Goal: Navigation & Orientation: Find specific page/section

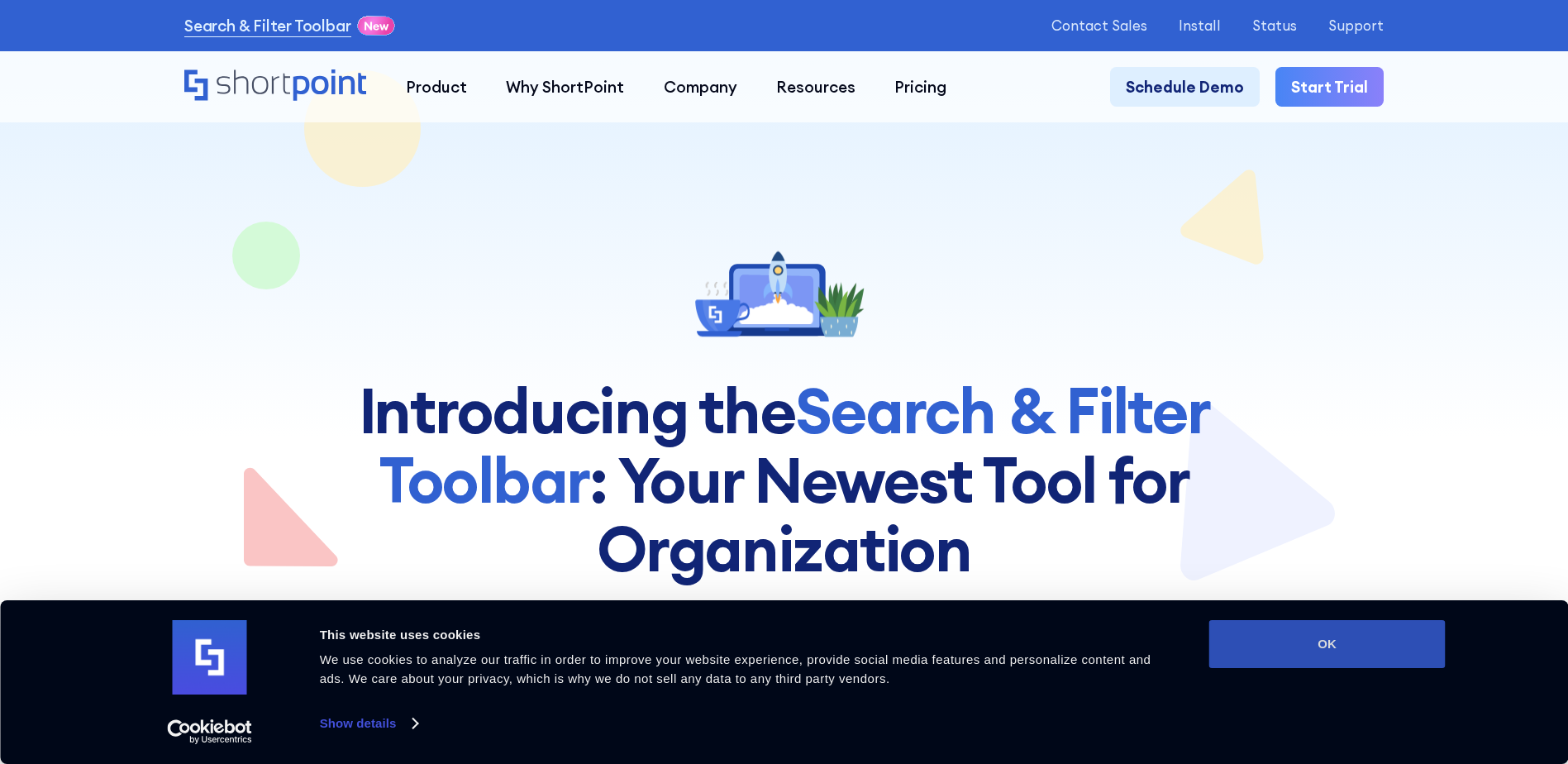
click at [1353, 643] on button "OK" at bounding box center [1327, 643] width 237 height 48
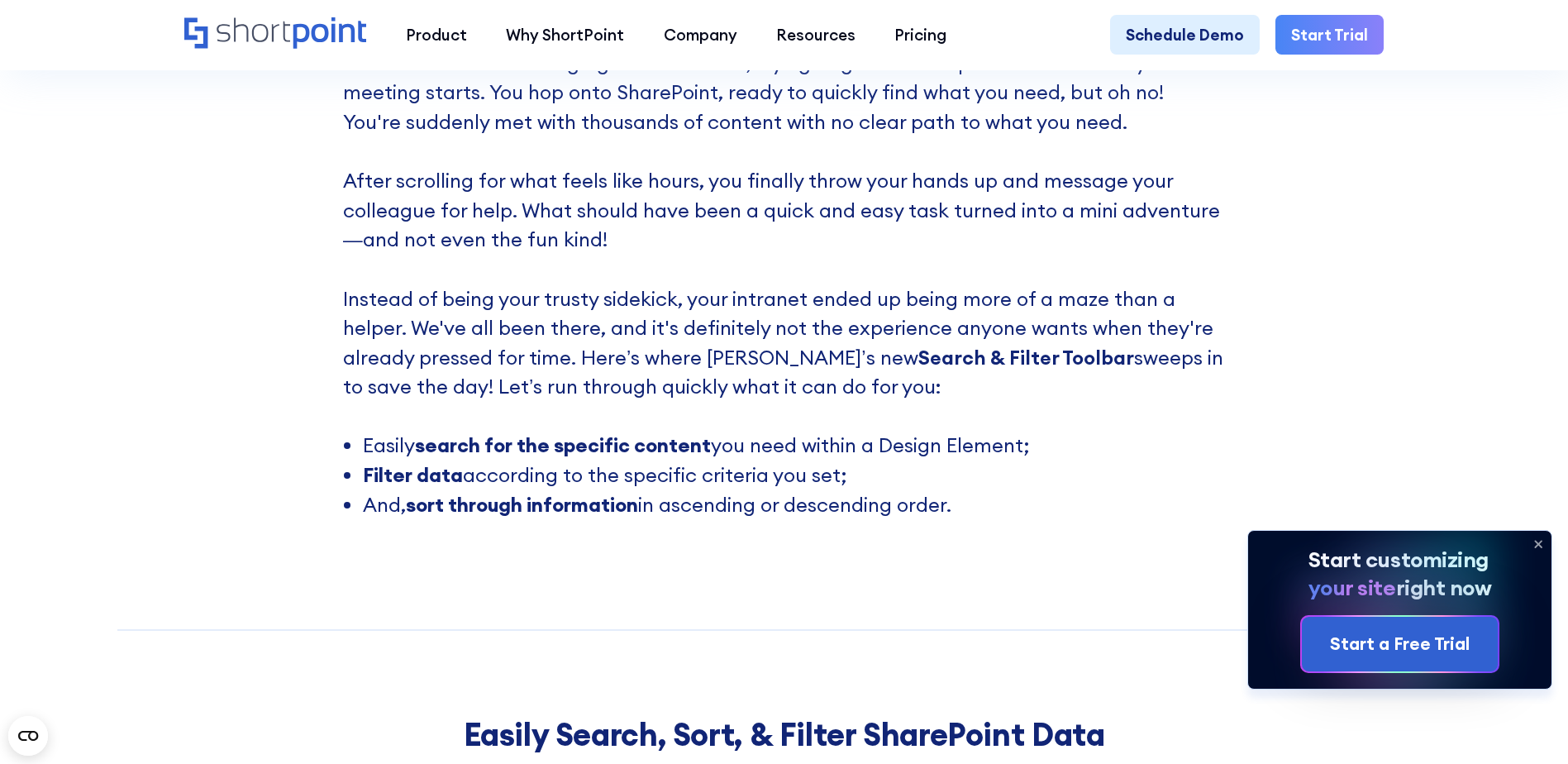
scroll to position [1323, 0]
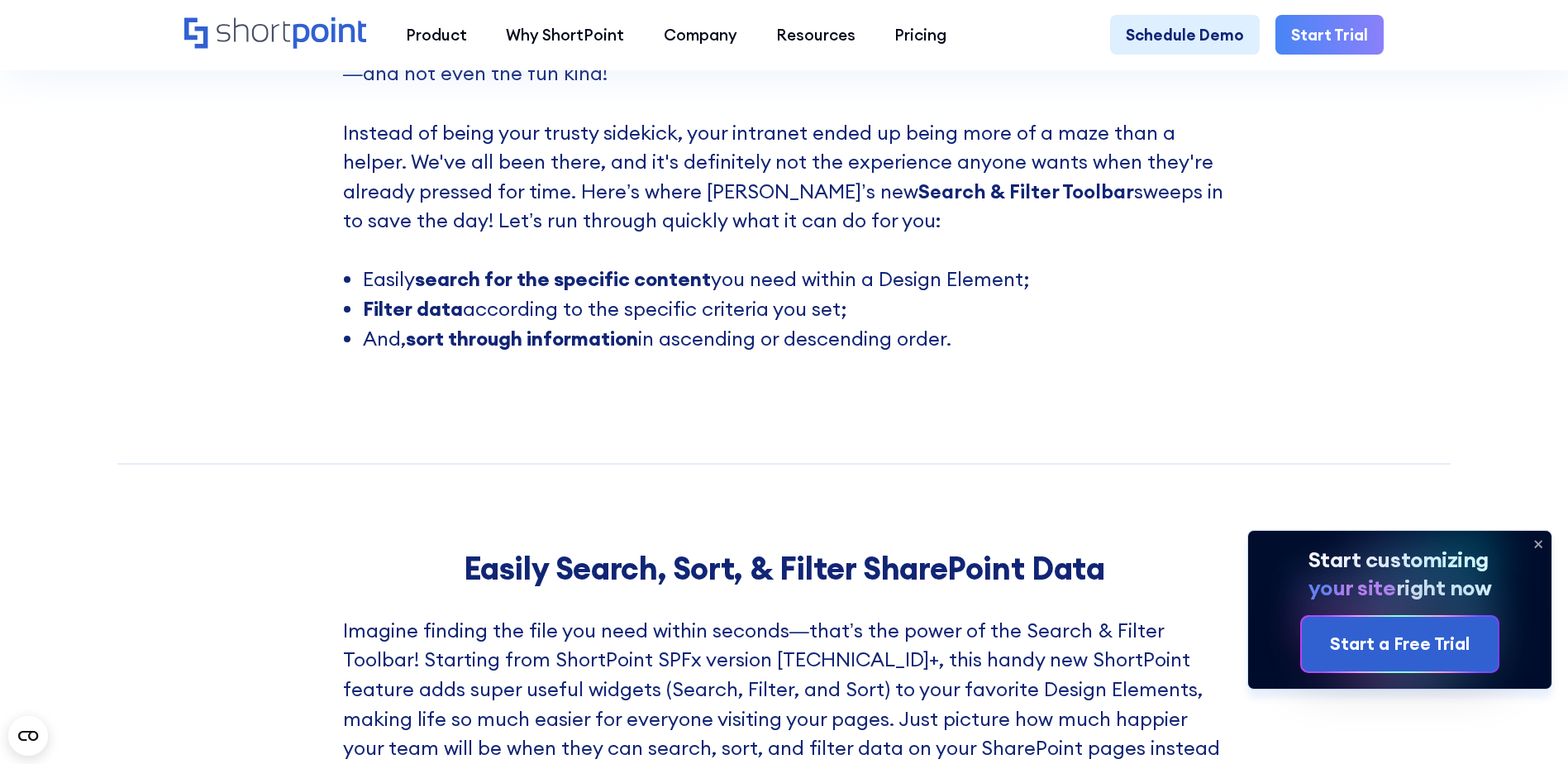
click at [1072, 283] on li "Easily search for the specific content you need within a Design Element;" at bounding box center [794, 279] width 862 height 29
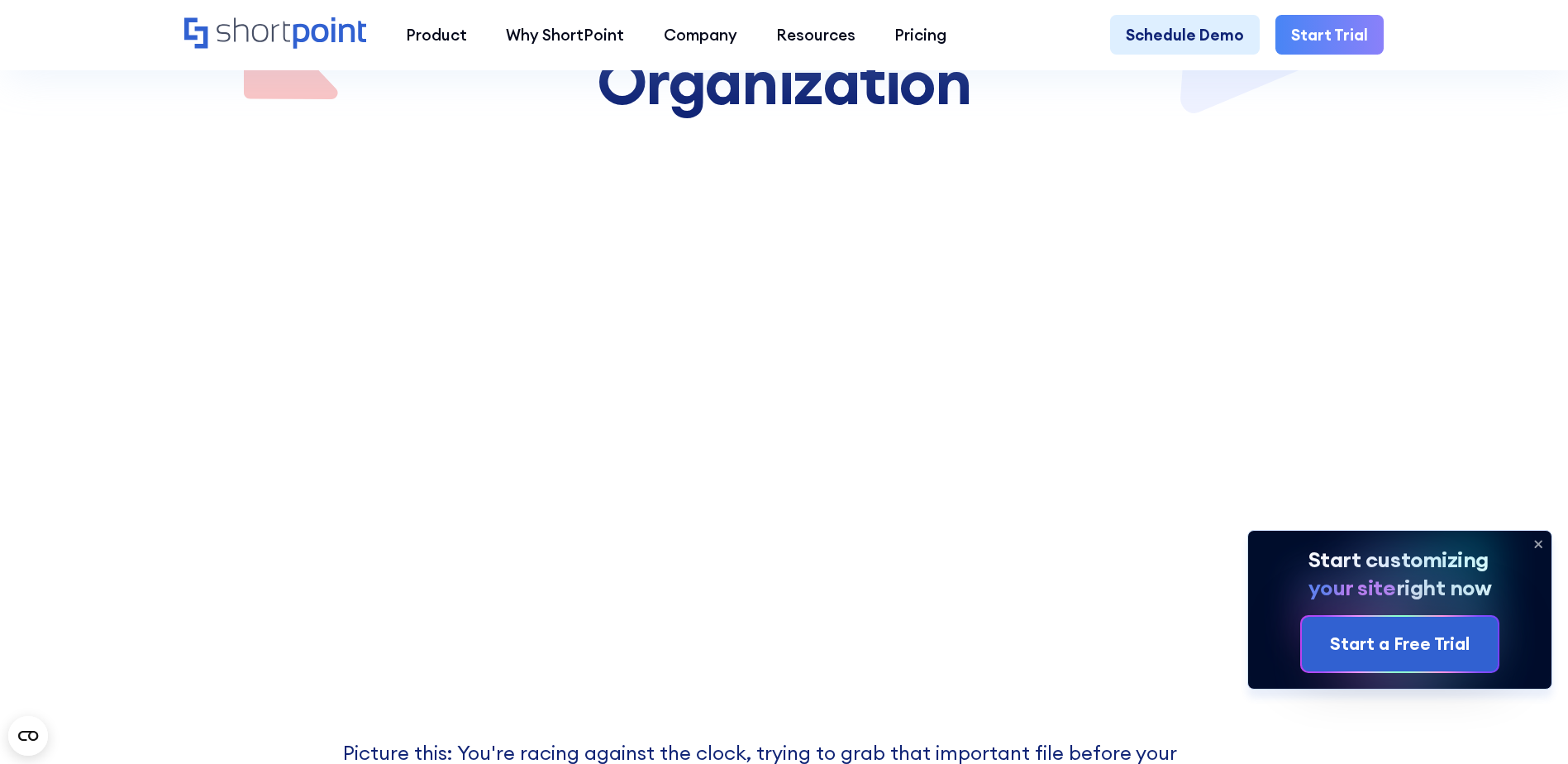
scroll to position [496, 0]
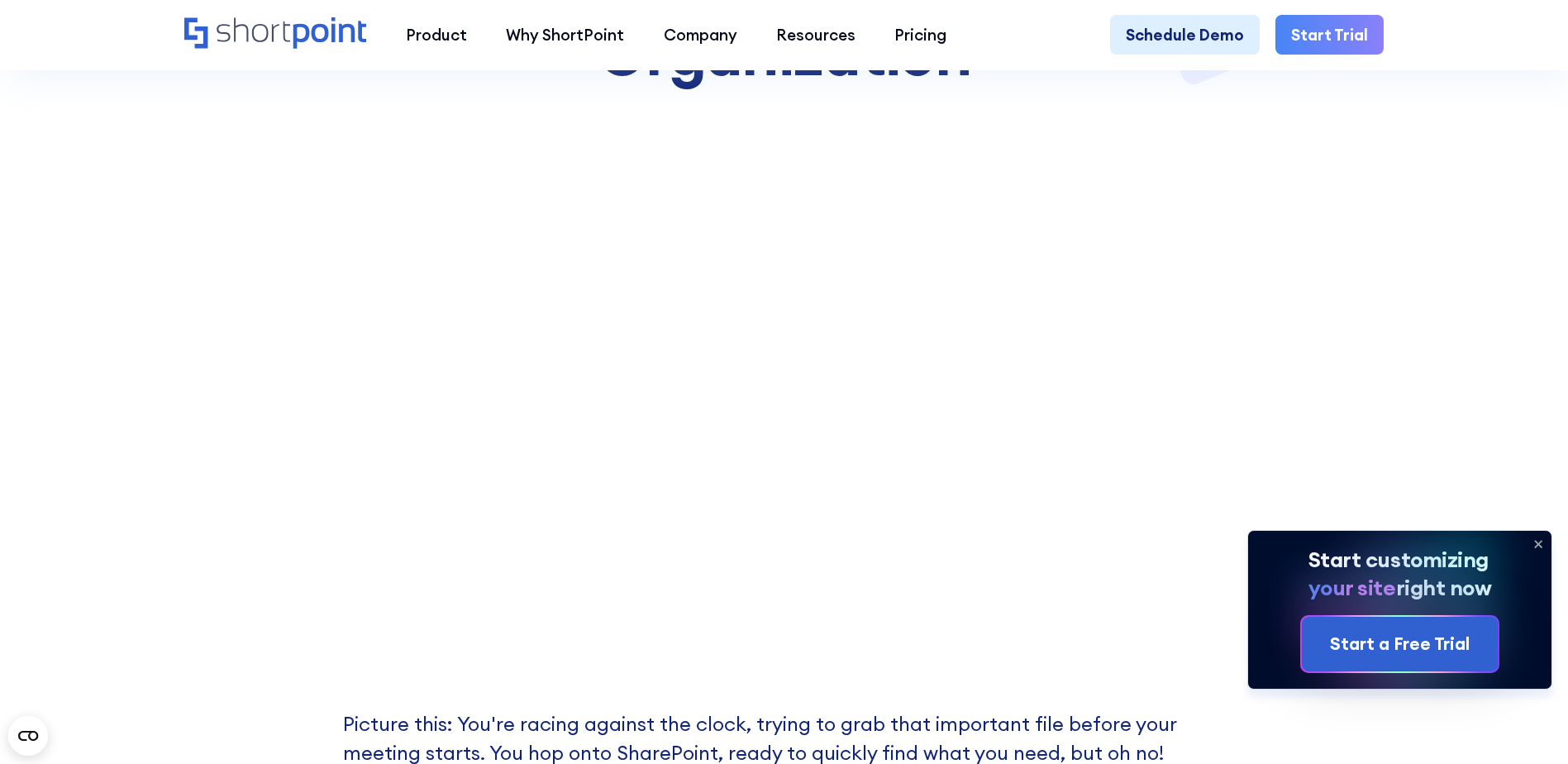
click at [1538, 542] on icon at bounding box center [1539, 545] width 7 height 7
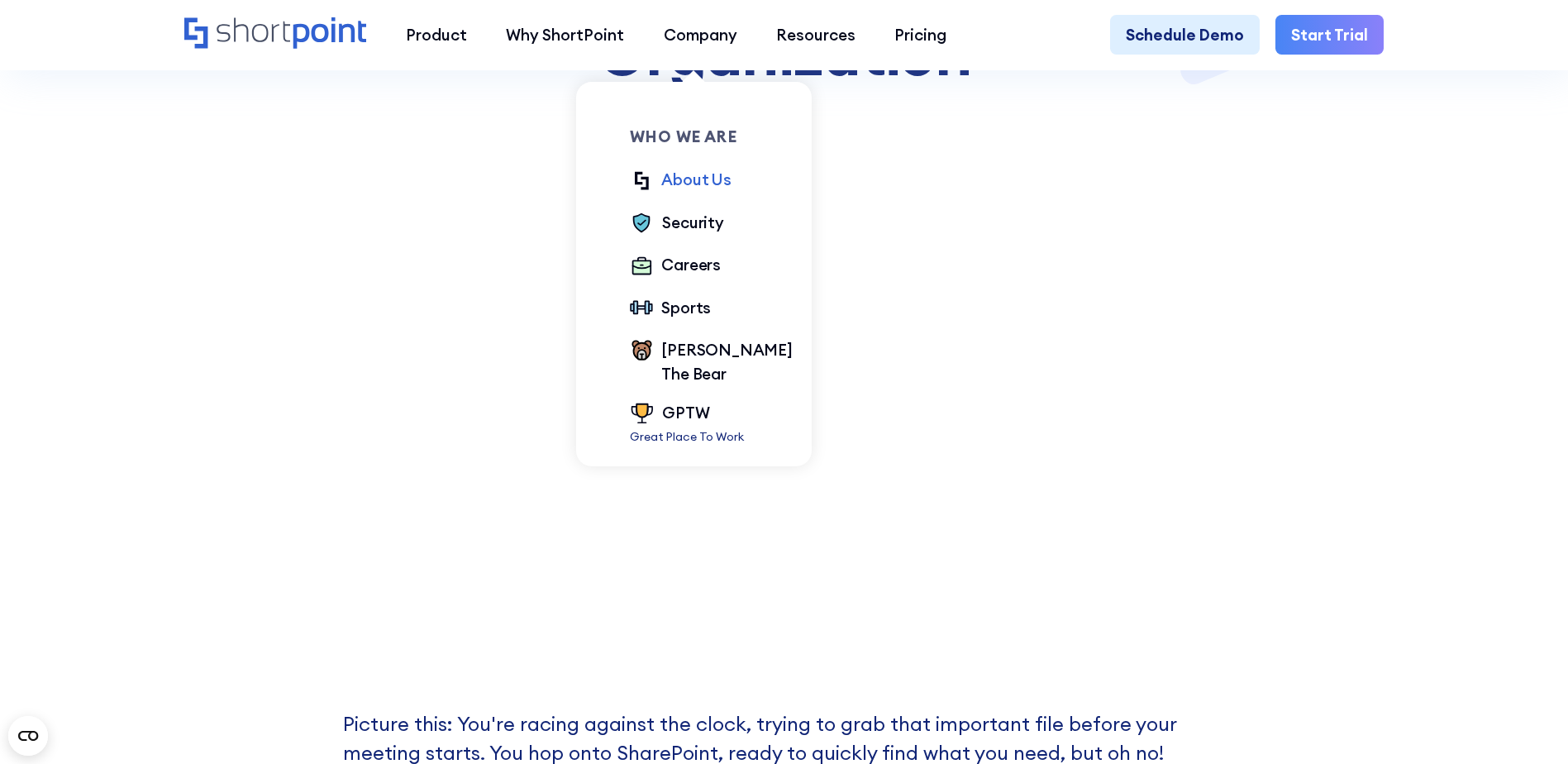
click at [702, 186] on div "About Us" at bounding box center [696, 180] width 69 height 23
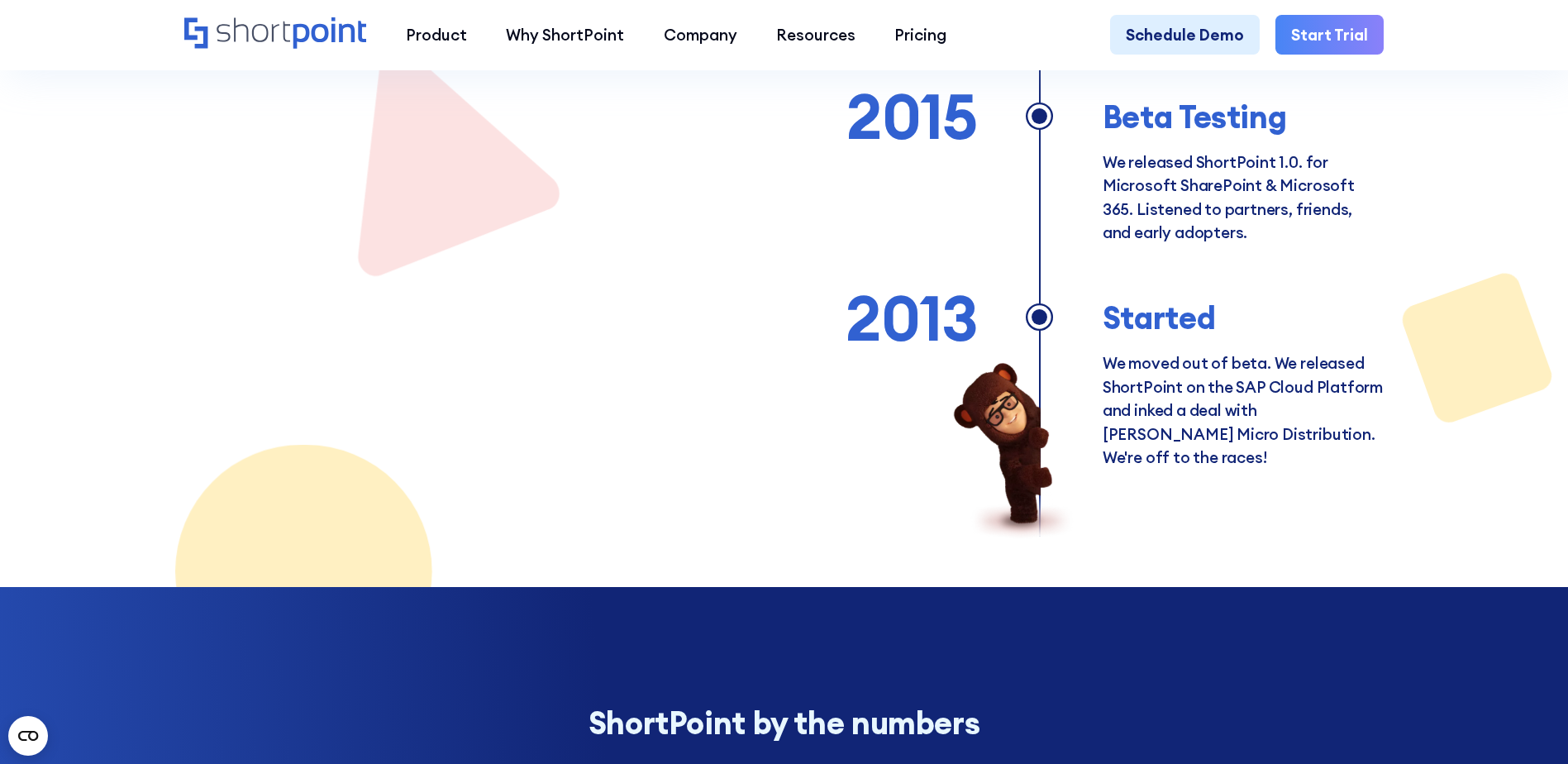
scroll to position [1819, 0]
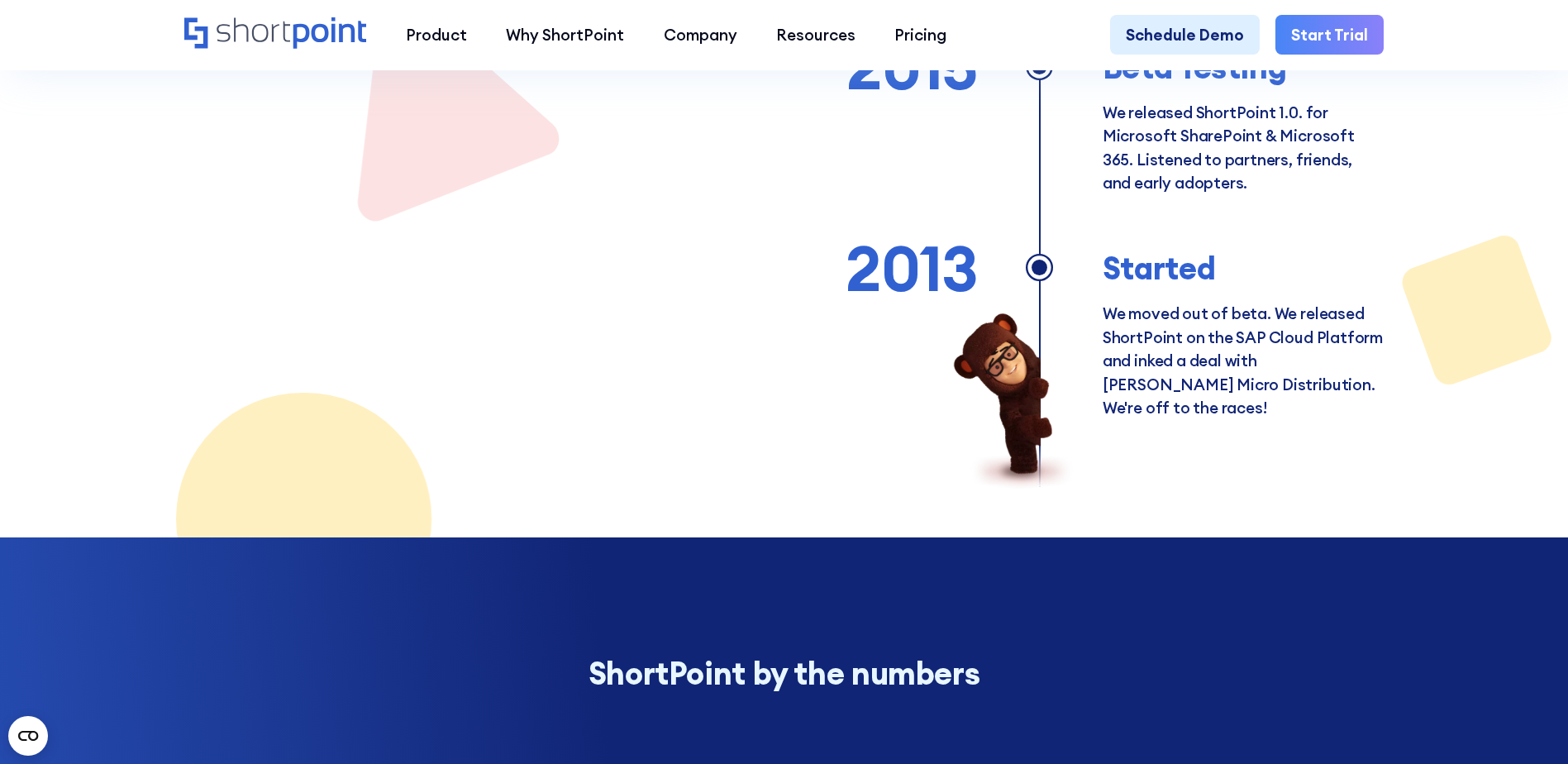
click at [1025, 347] on img at bounding box center [1031, 405] width 153 height 189
click at [1116, 267] on div "Started" at bounding box center [1243, 268] width 281 height 36
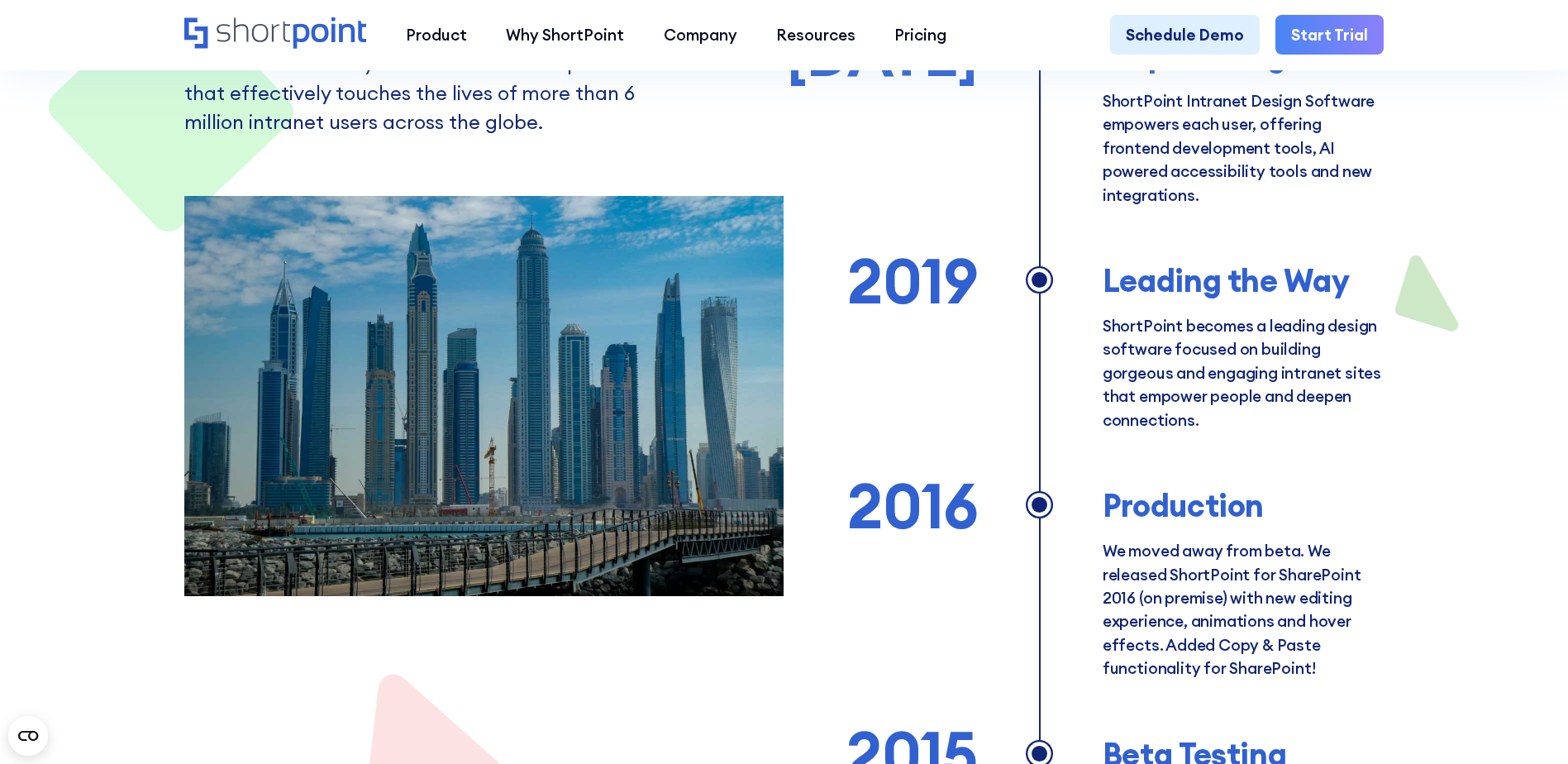
scroll to position [910, 0]
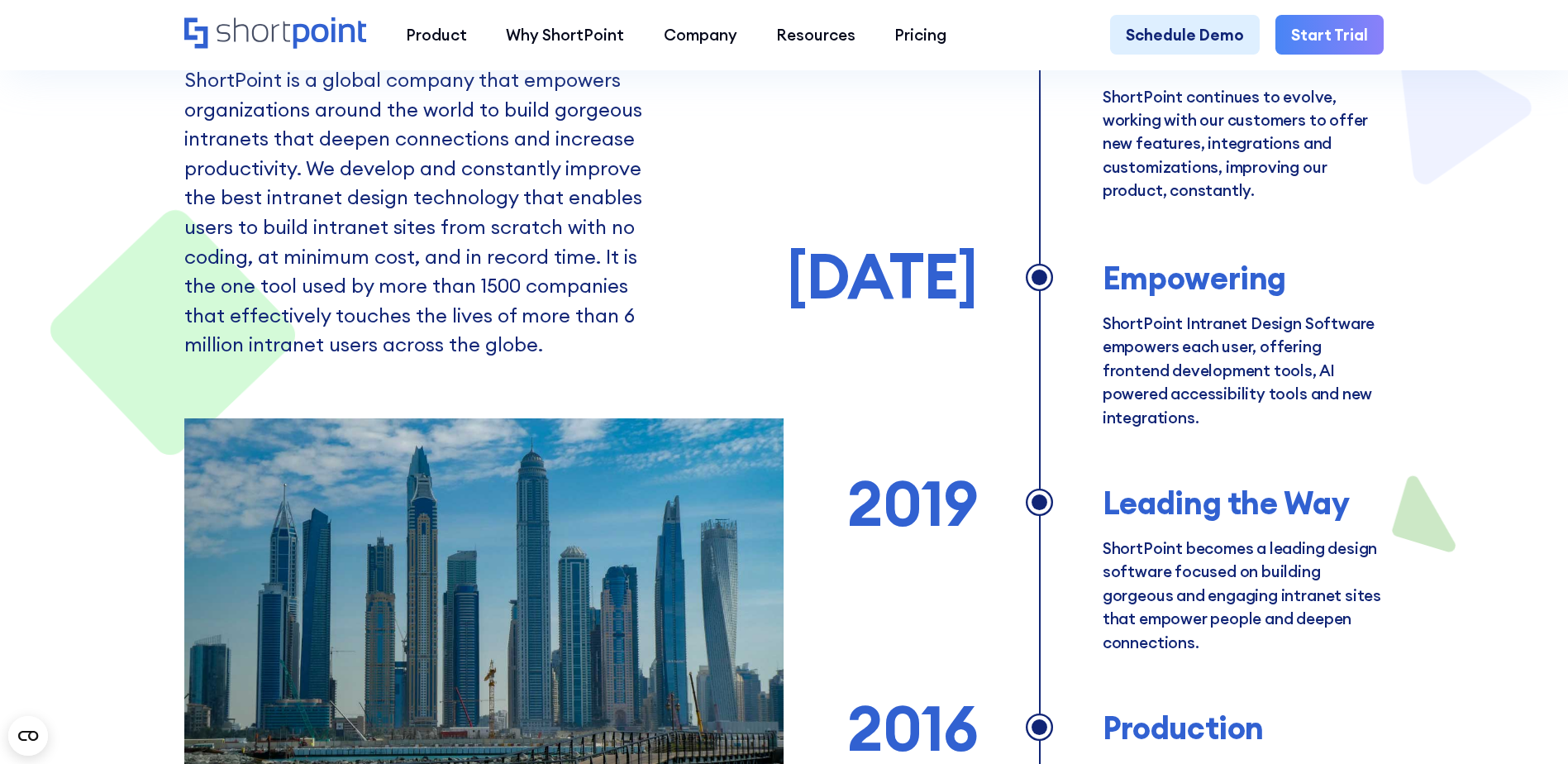
click at [999, 270] on div at bounding box center [1039, 335] width 126 height 187
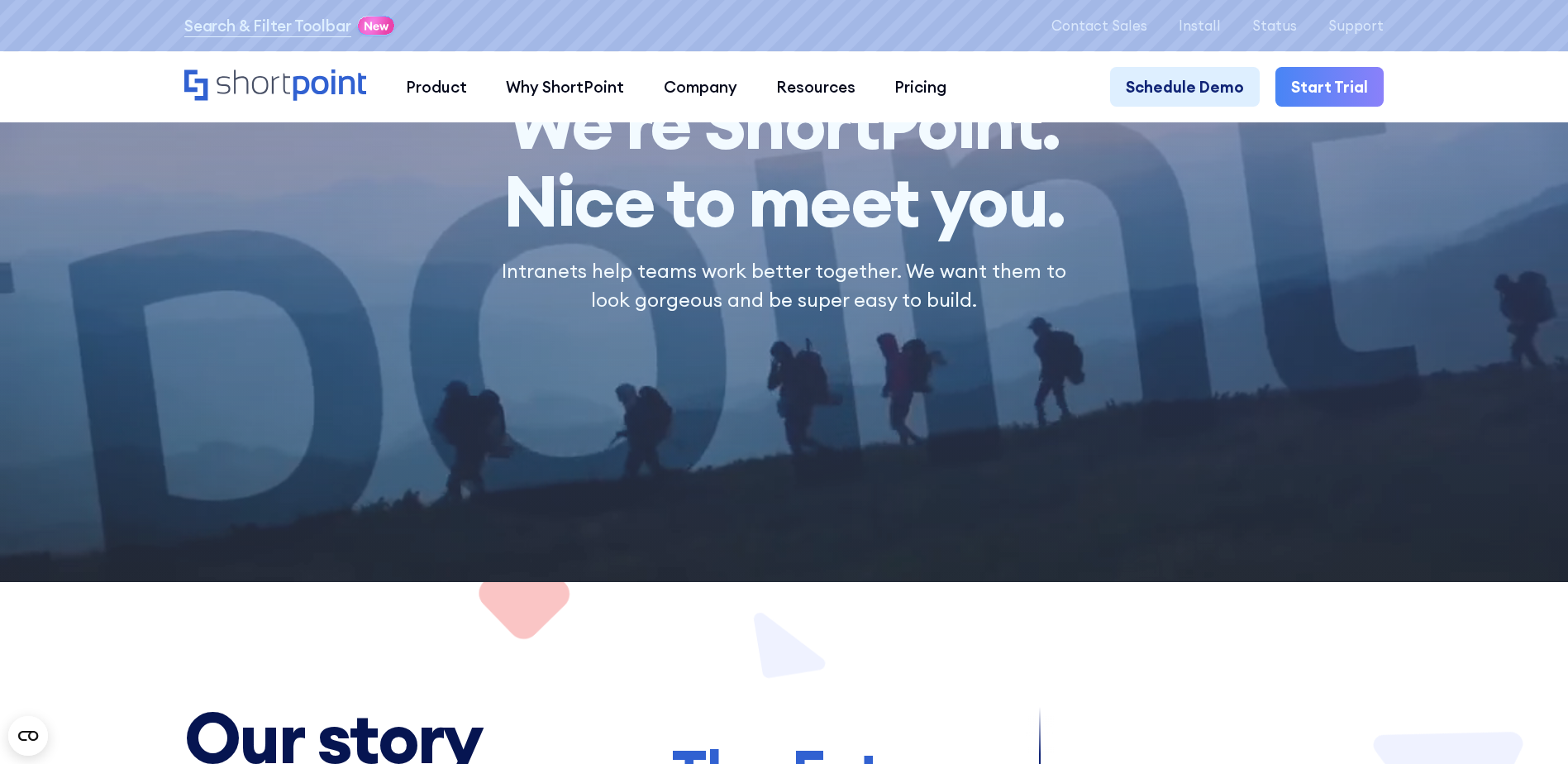
scroll to position [0, 0]
